Goal: Task Accomplishment & Management: Manage account settings

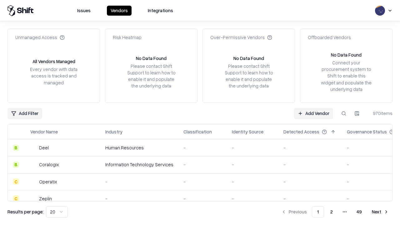
click at [314, 113] on link "Add Vendor" at bounding box center [313, 113] width 39 height 11
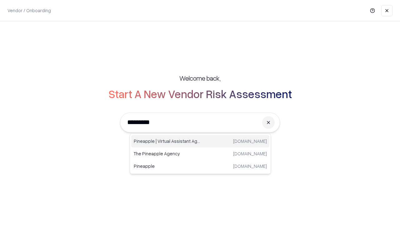
click at [200, 141] on div "Pineapple | Virtual Assistant Agency [DOMAIN_NAME]" at bounding box center [200, 141] width 138 height 13
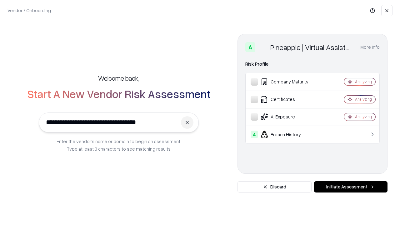
type input "**********"
click at [351, 187] on button "Initiate Assessment" at bounding box center [350, 186] width 73 height 11
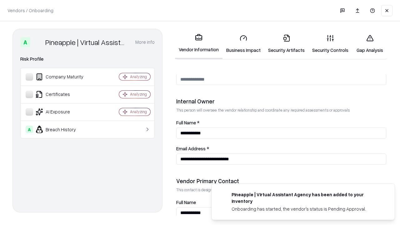
scroll to position [324, 0]
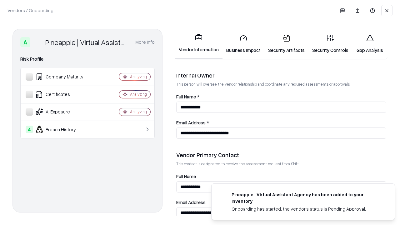
click at [244, 44] on link "Business Impact" at bounding box center [244, 43] width 42 height 29
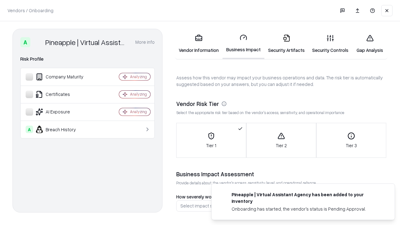
click at [286, 44] on link "Security Artifacts" at bounding box center [287, 43] width 44 height 29
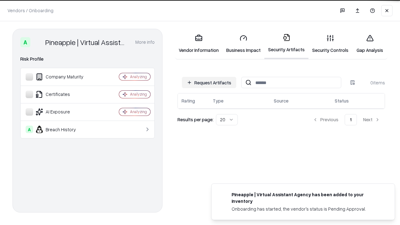
click at [209, 83] on button "Request Artifacts" at bounding box center [209, 82] width 54 height 11
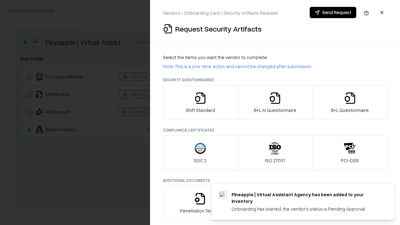
click at [200, 103] on icon "button" at bounding box center [200, 98] width 13 height 13
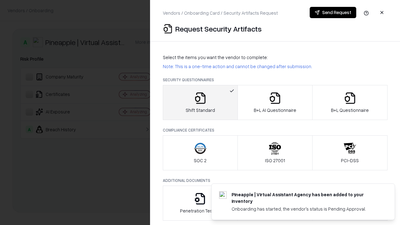
click at [333, 13] on button "Send Request" at bounding box center [333, 12] width 47 height 11
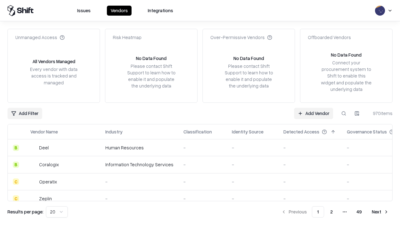
click at [344, 113] on button at bounding box center [343, 113] width 11 height 11
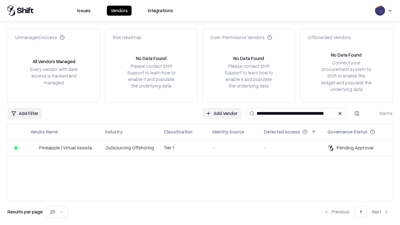
type input "**********"
click at [204, 148] on td "Tier 1" at bounding box center [183, 147] width 48 height 17
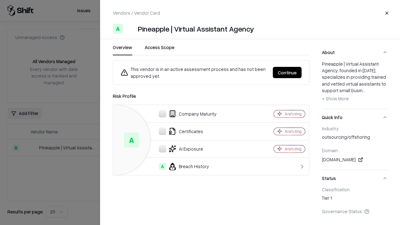
click at [287, 73] on button "Continue" at bounding box center [287, 72] width 29 height 11
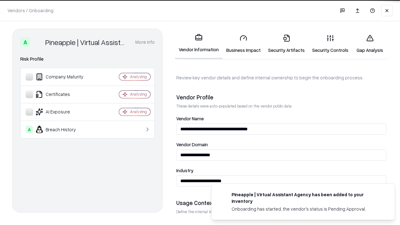
click at [286, 44] on link "Security Artifacts" at bounding box center [287, 43] width 44 height 29
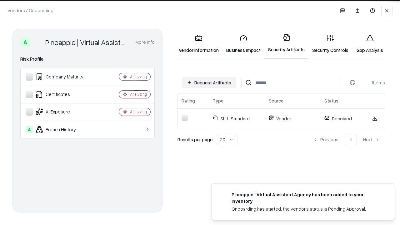
click at [370, 44] on link "Gap Analysis" at bounding box center [369, 43] width 35 height 29
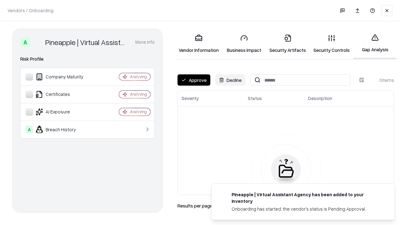
click at [194, 80] on button "Approve" at bounding box center [194, 79] width 33 height 11
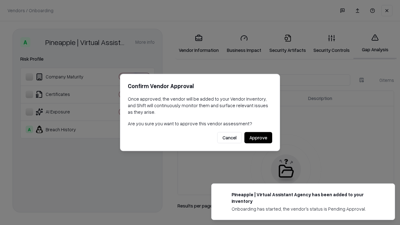
click at [258, 138] on button "Approve" at bounding box center [259, 137] width 28 height 11
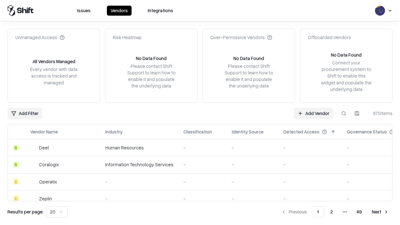
type input "**********"
click at [314, 113] on link "Add Vendor" at bounding box center [313, 113] width 39 height 11
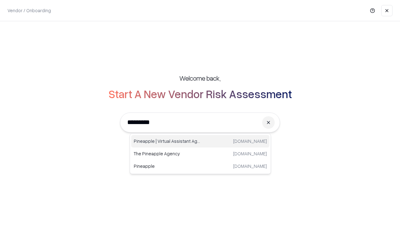
click at [200, 141] on div "Pineapple | Virtual Assistant Agency [DOMAIN_NAME]" at bounding box center [200, 141] width 138 height 13
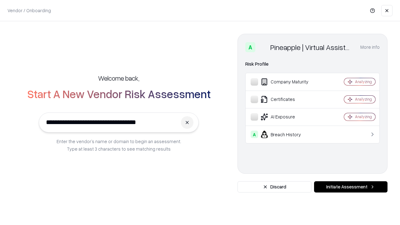
type input "**********"
click at [351, 187] on button "Initiate Assessment" at bounding box center [350, 186] width 73 height 11
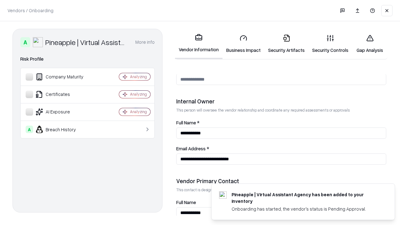
scroll to position [324, 0]
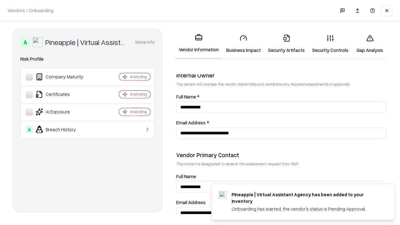
click at [370, 44] on link "Gap Analysis" at bounding box center [369, 43] width 35 height 29
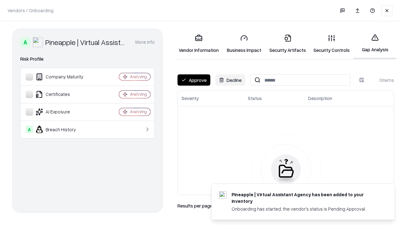
click at [194, 80] on button "Approve" at bounding box center [194, 79] width 33 height 11
